Goal: Book appointment/travel/reservation

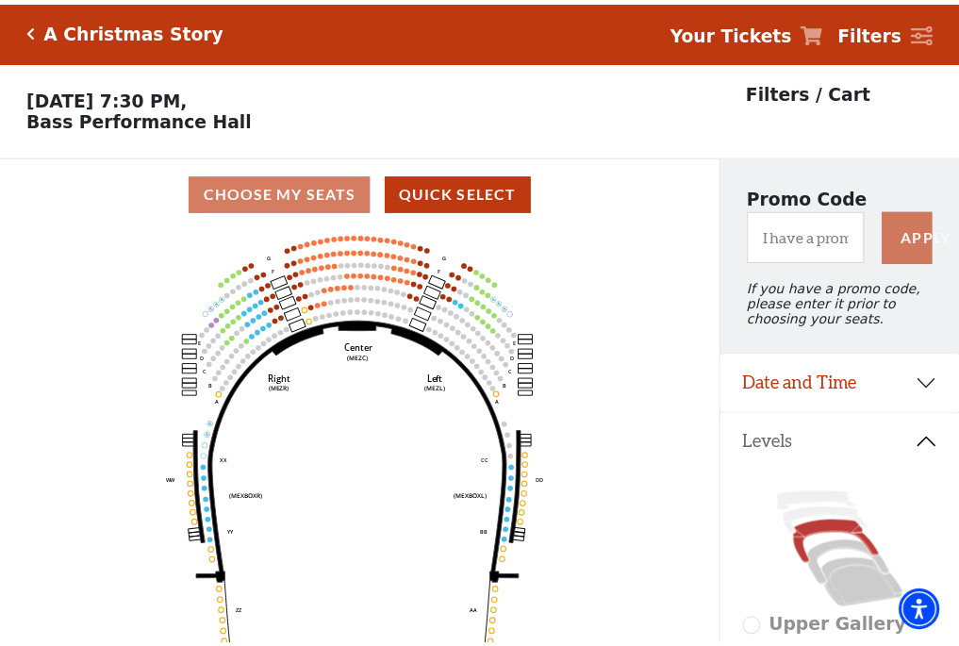
scroll to position [88, 0]
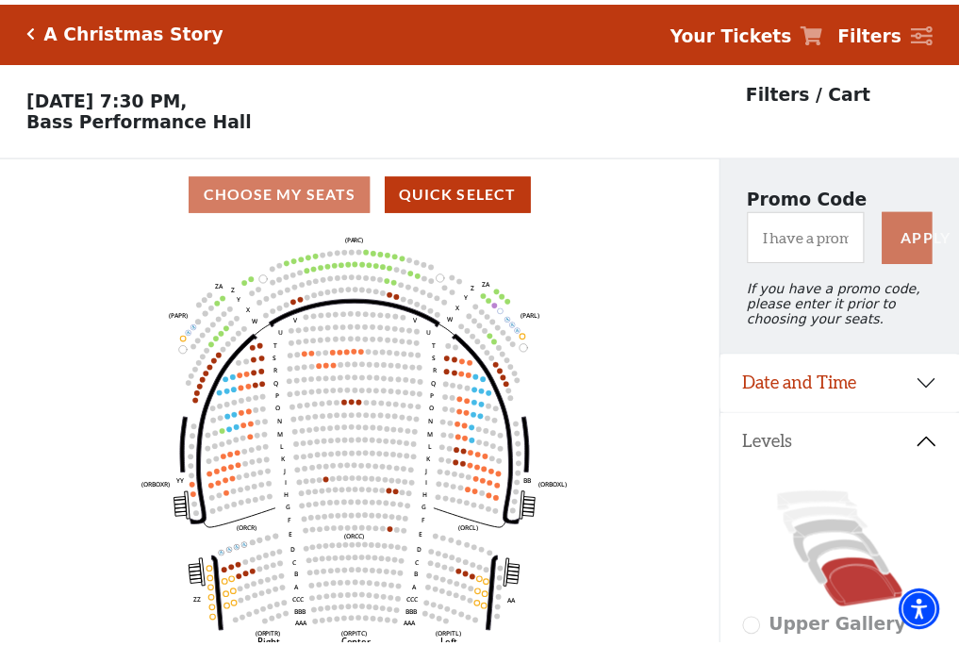
scroll to position [88, 0]
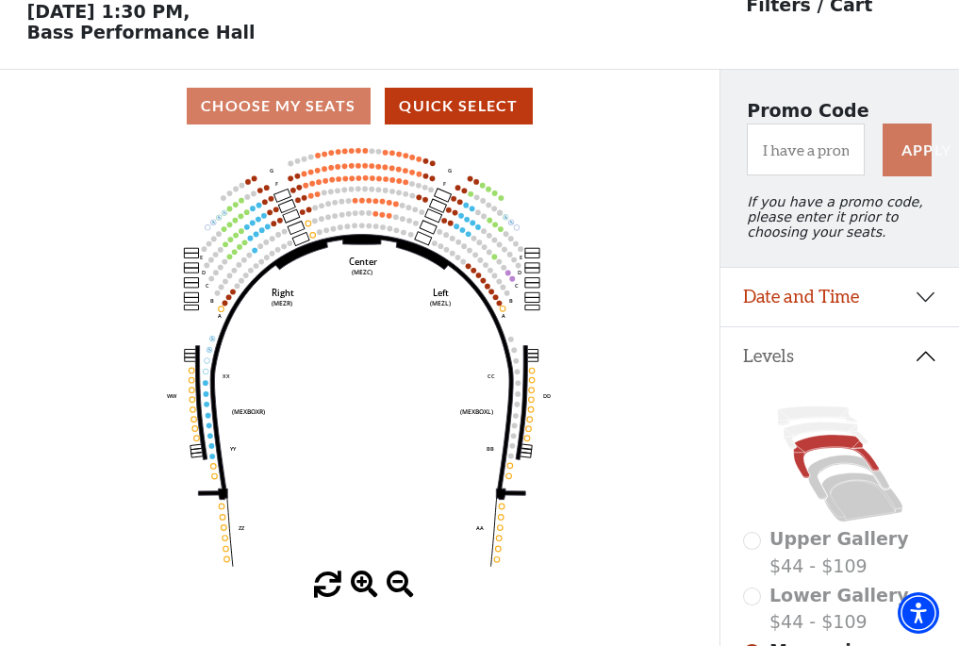
scroll to position [88, 0]
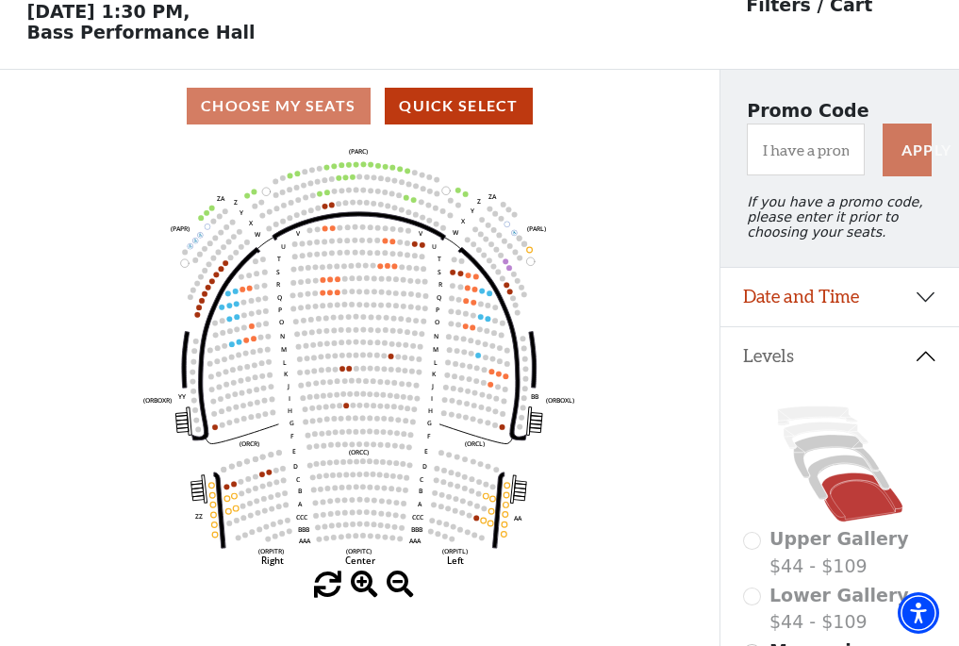
scroll to position [88, 0]
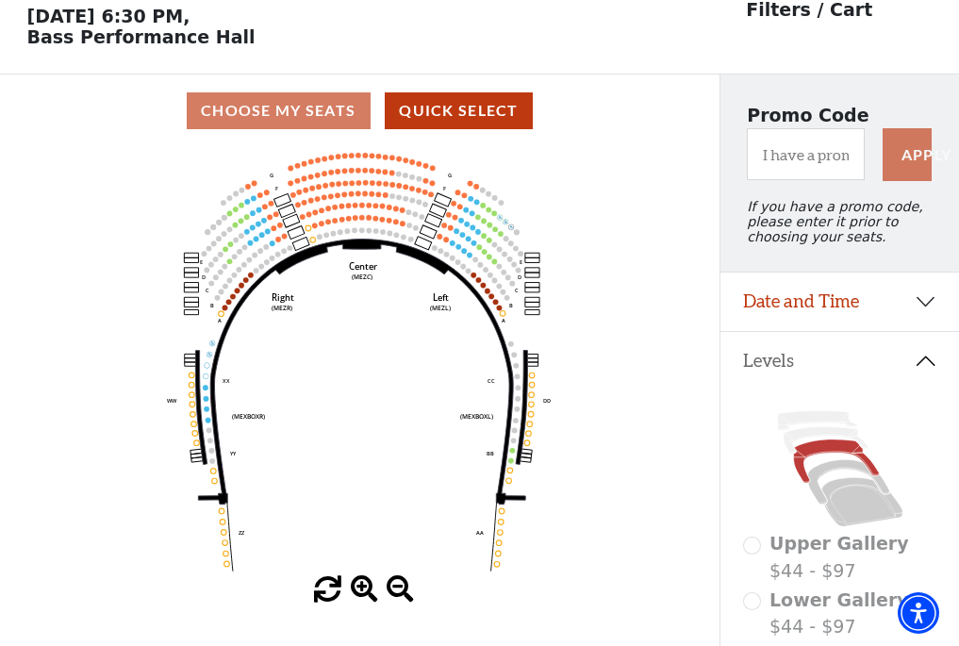
scroll to position [88, 0]
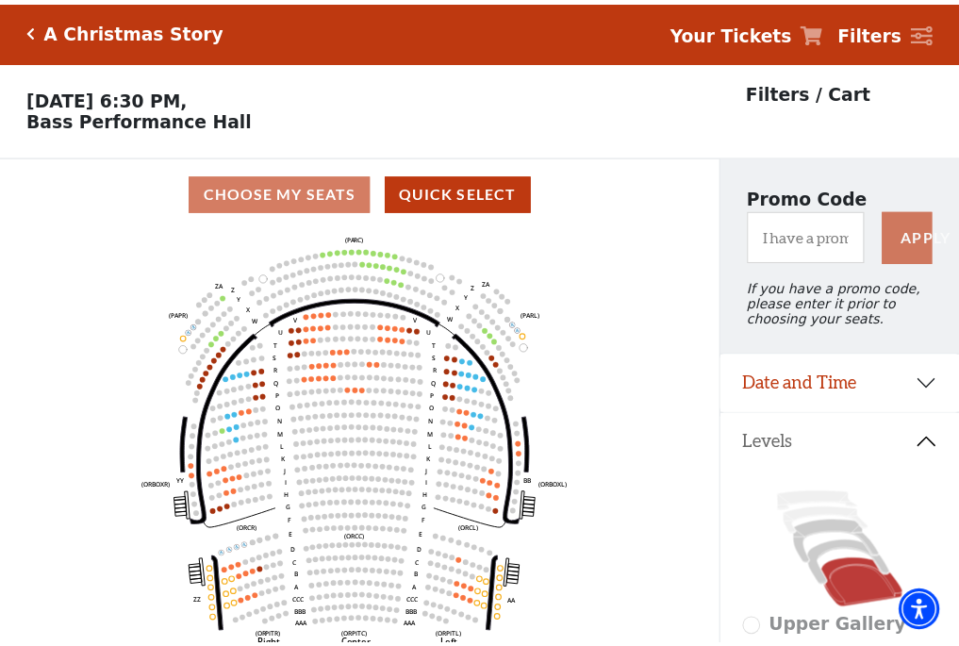
scroll to position [88, 0]
